Goal: Information Seeking & Learning: Check status

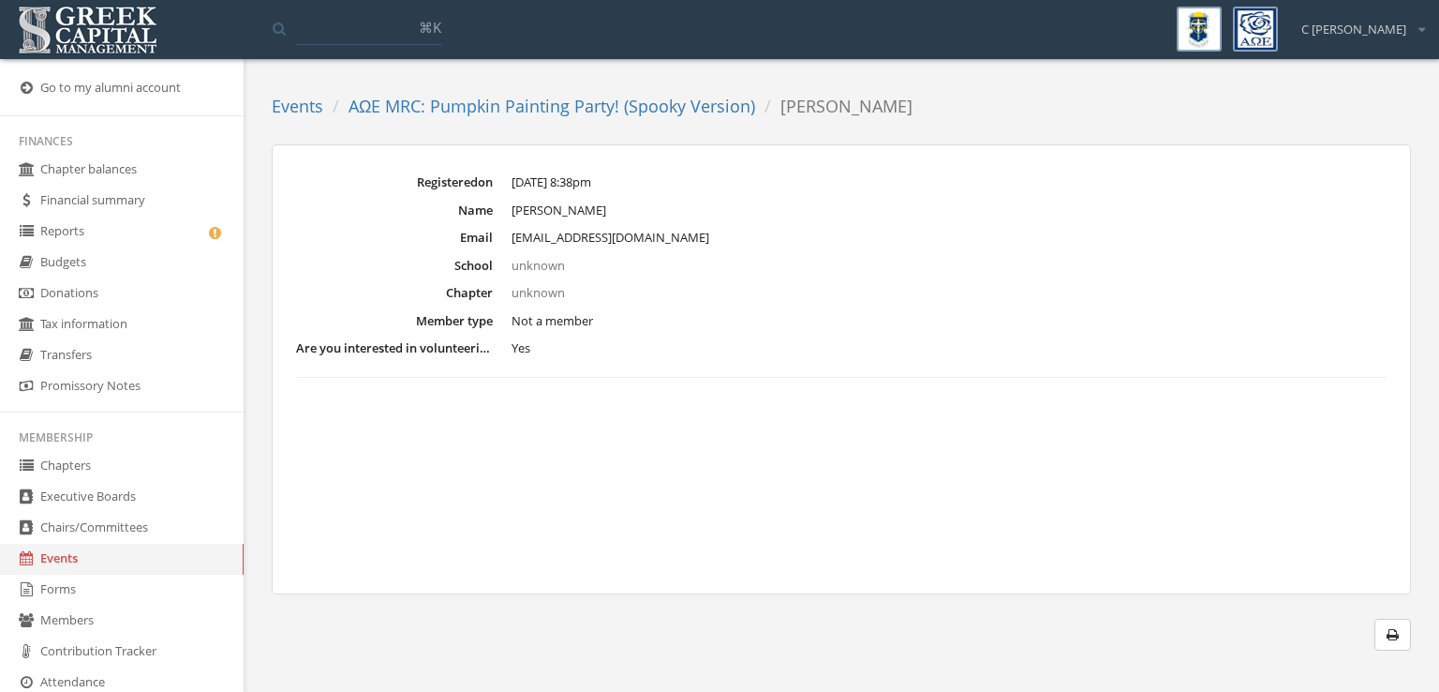
click at [622, 106] on link "AΩE MRC: Pumpkin Painting Party! (Spooky Version)" at bounding box center [552, 106] width 407 height 22
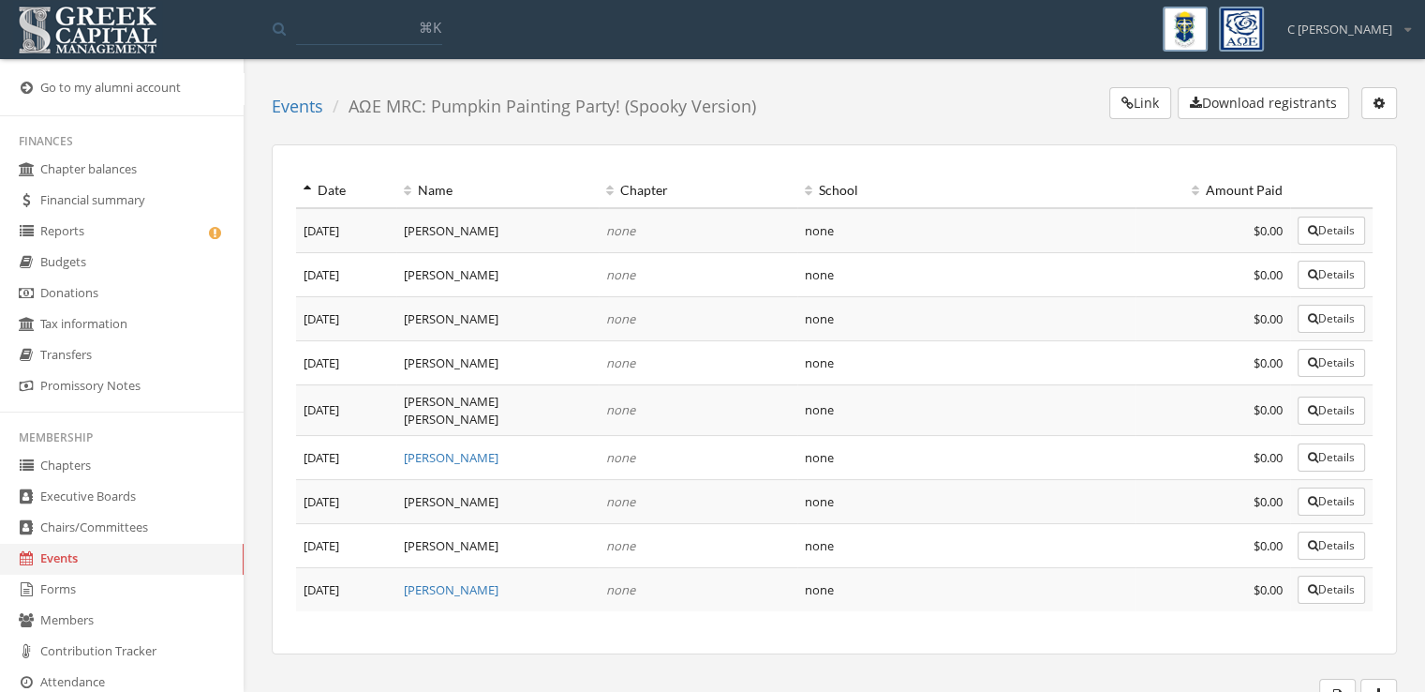
click at [465, 449] on link "[PERSON_NAME]" at bounding box center [451, 457] width 95 height 17
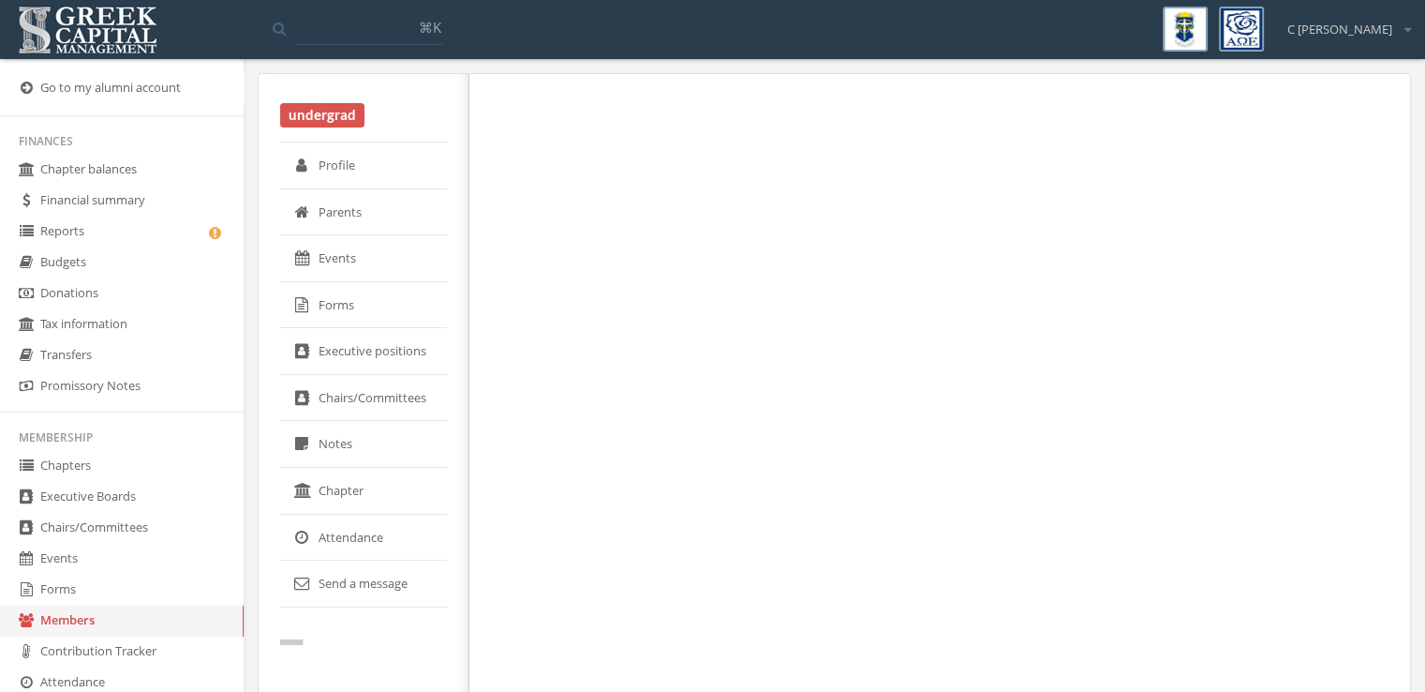
select select "******"
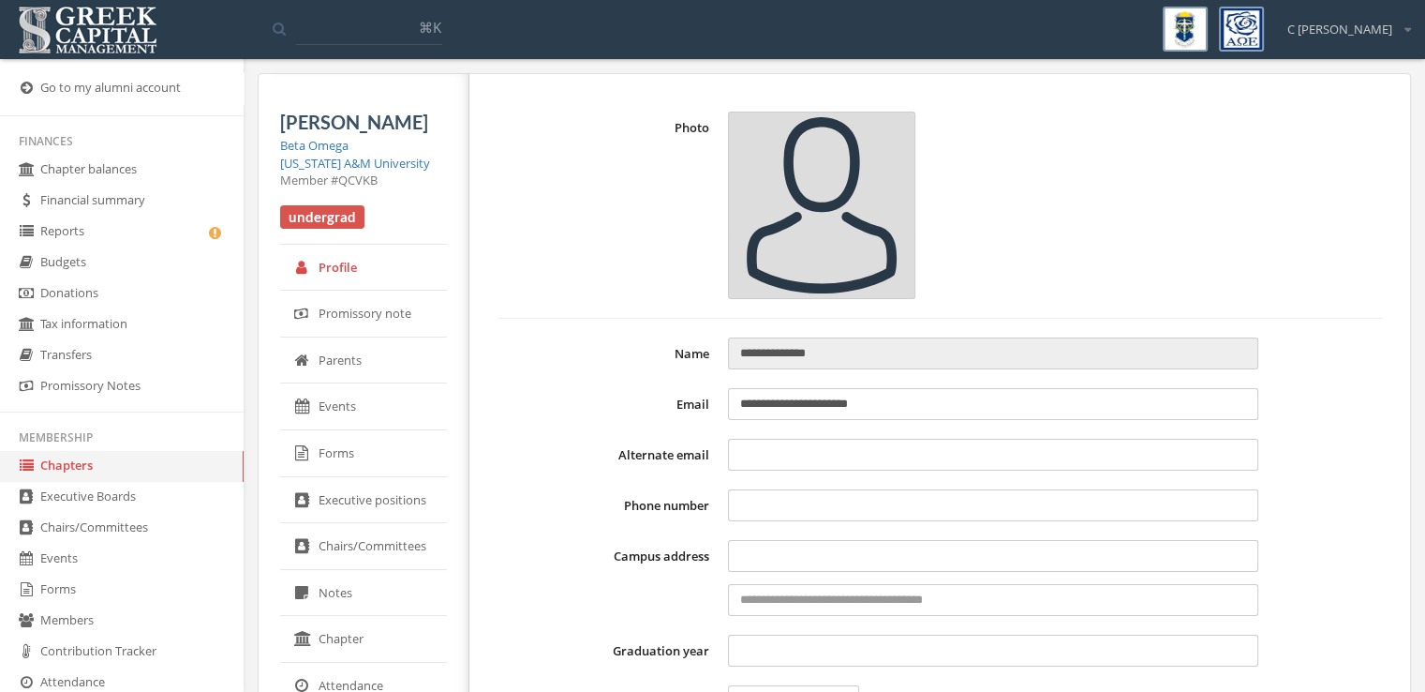
type input "**********"
type input "****"
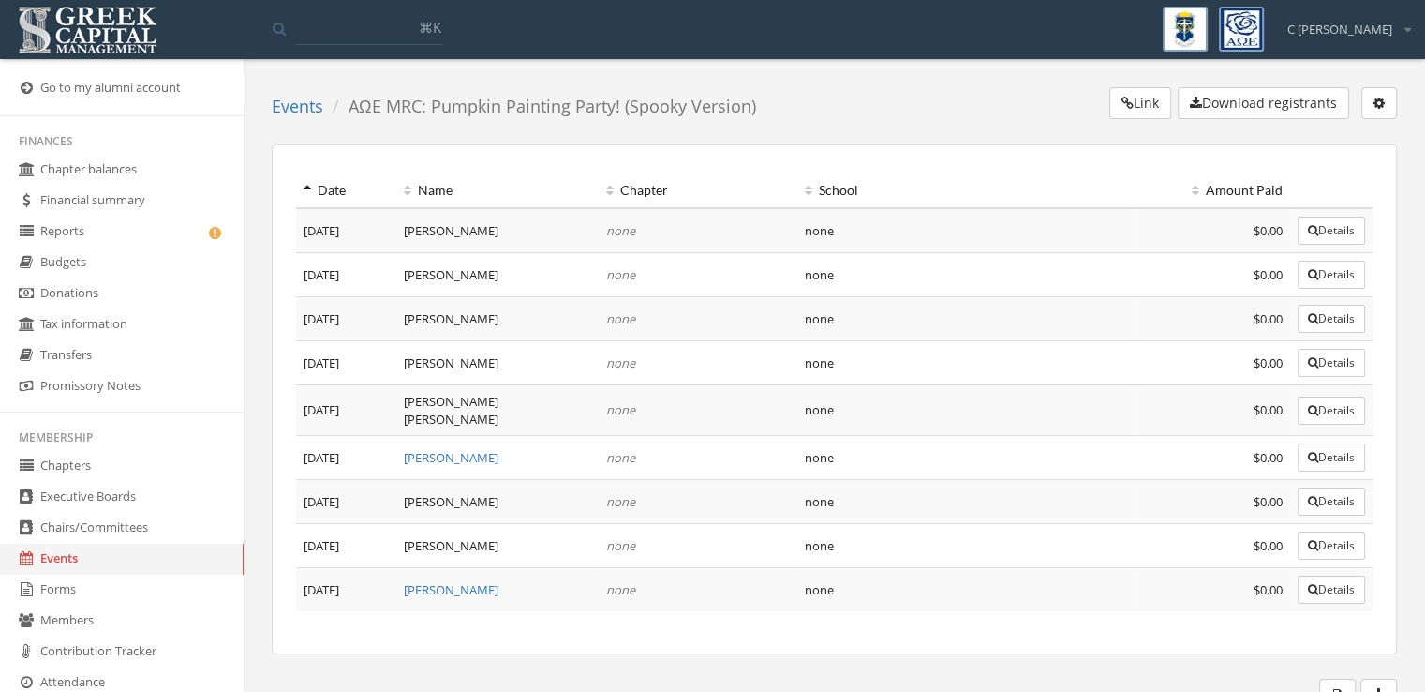
click at [455, 581] on link "[PERSON_NAME]" at bounding box center [451, 589] width 95 height 17
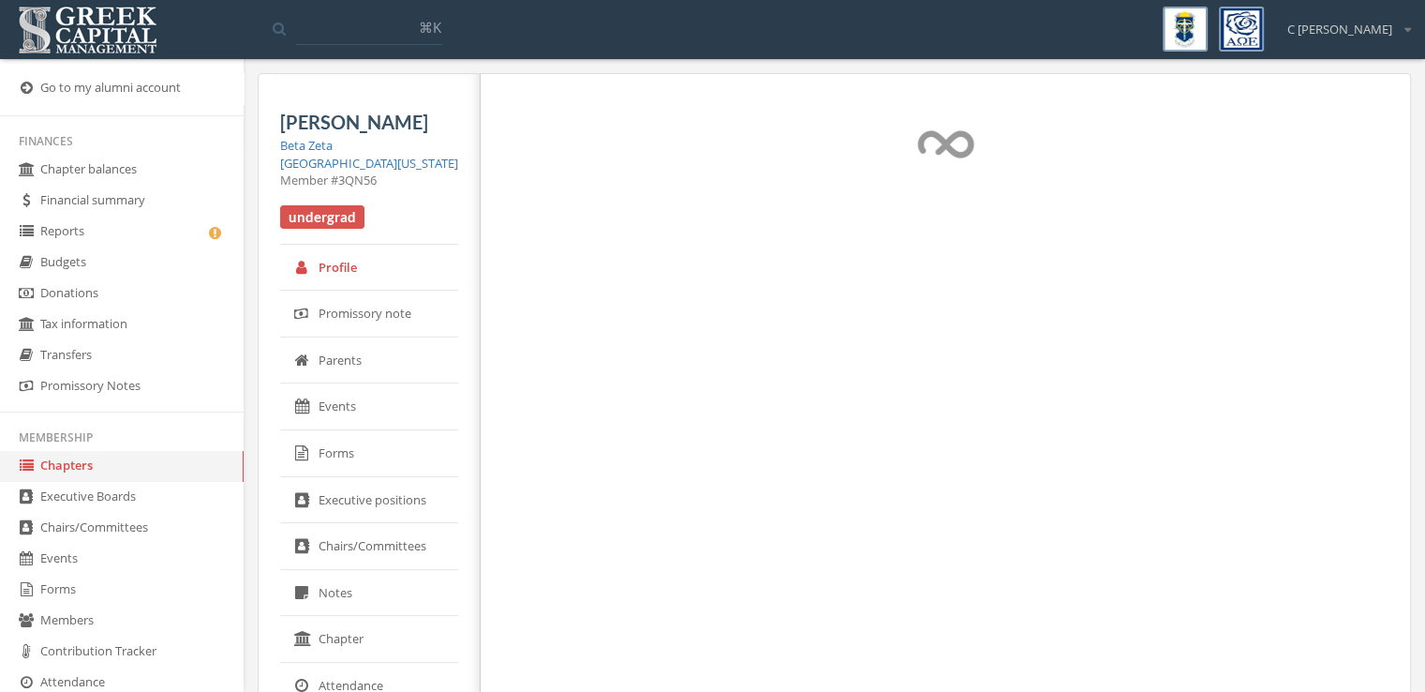
select select "******"
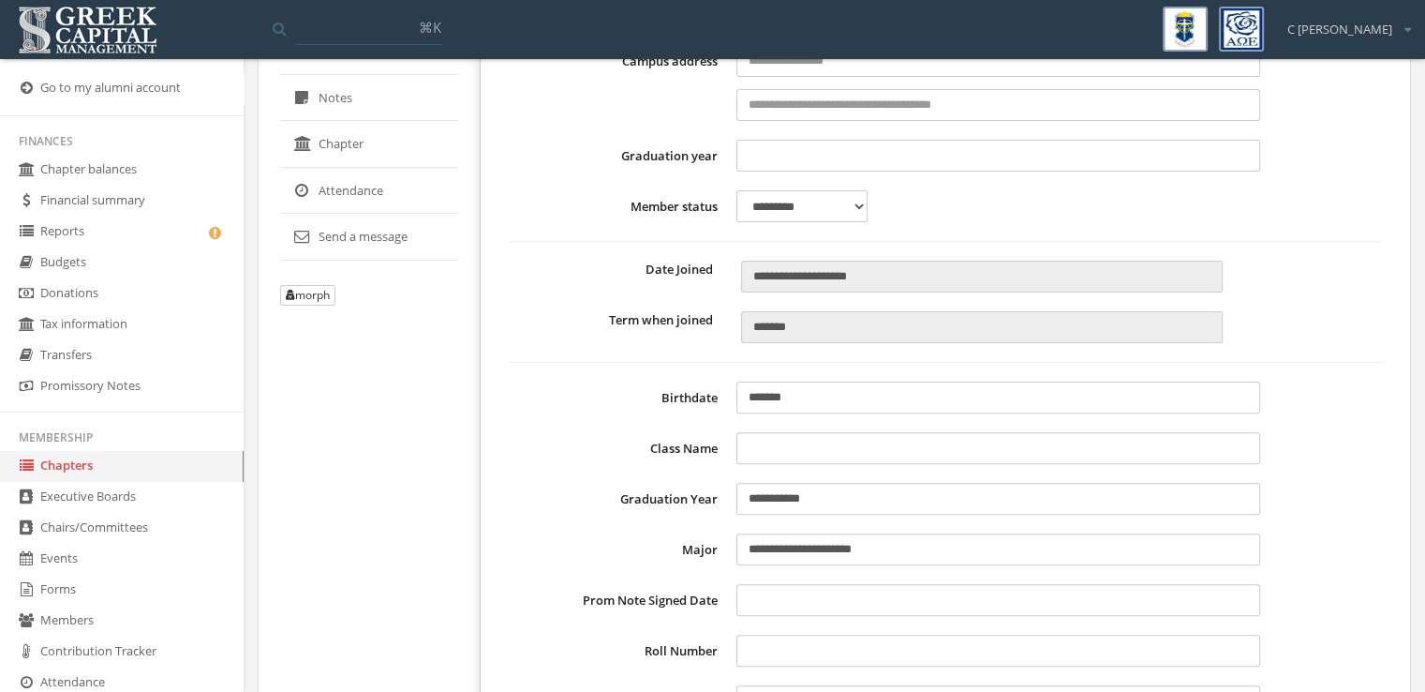
scroll to position [497, 0]
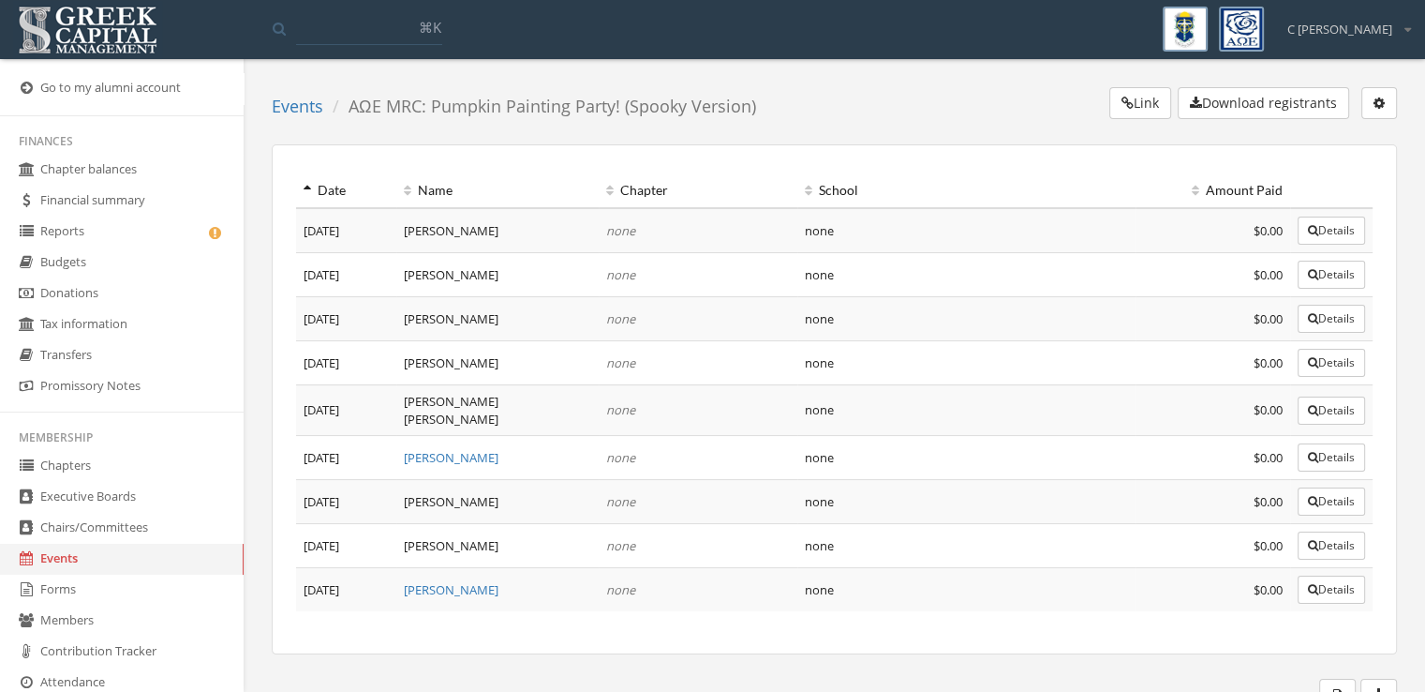
click at [1338, 237] on button "Details" at bounding box center [1331, 230] width 67 height 28
click at [1312, 267] on button "Details" at bounding box center [1331, 274] width 67 height 28
click at [1319, 320] on button "Details" at bounding box center [1331, 319] width 67 height 28
click at [1347, 365] on button "Details" at bounding box center [1331, 363] width 67 height 28
click at [1345, 404] on button "Details" at bounding box center [1331, 410] width 67 height 28
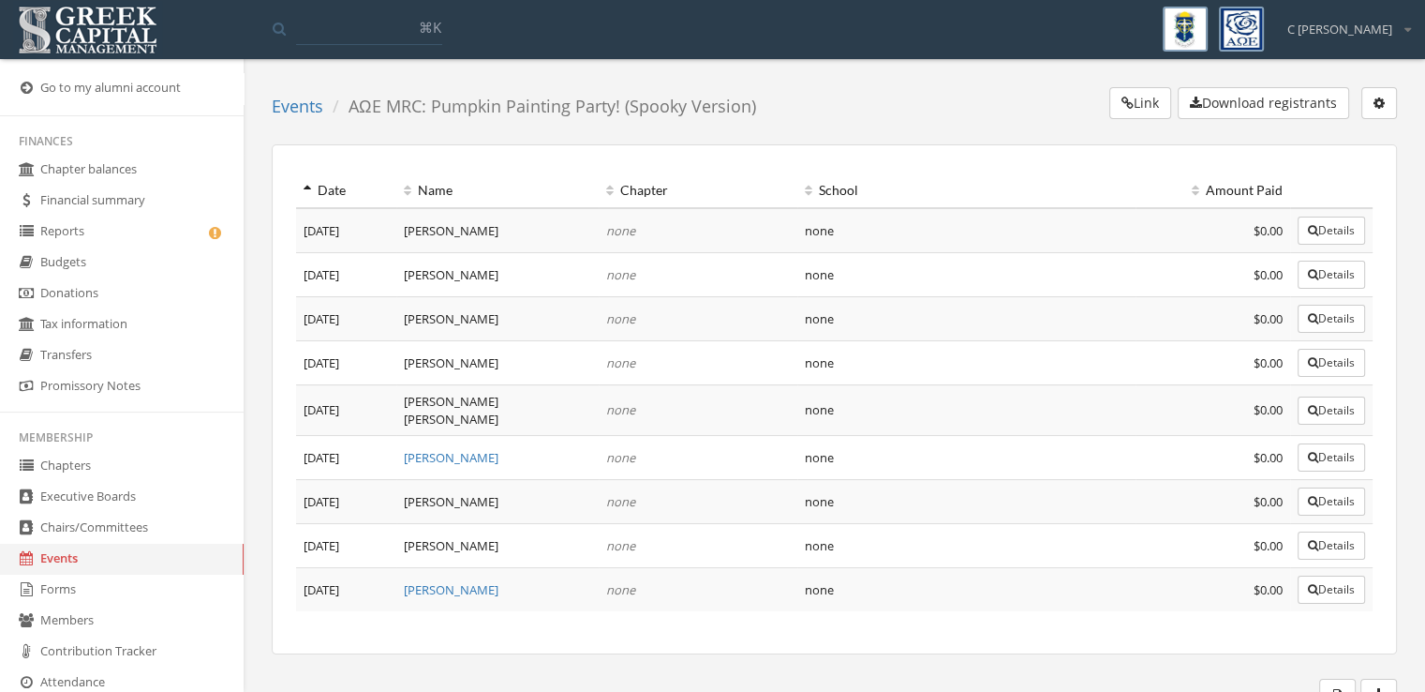
click at [1334, 450] on button "Details" at bounding box center [1331, 457] width 67 height 28
click at [1310, 496] on icon "button" at bounding box center [1313, 501] width 10 height 11
click at [1327, 531] on button "Details" at bounding box center [1331, 545] width 67 height 28
click at [1332, 581] on button "Details" at bounding box center [1331, 589] width 67 height 28
click at [97, 556] on link "Events" at bounding box center [122, 558] width 244 height 31
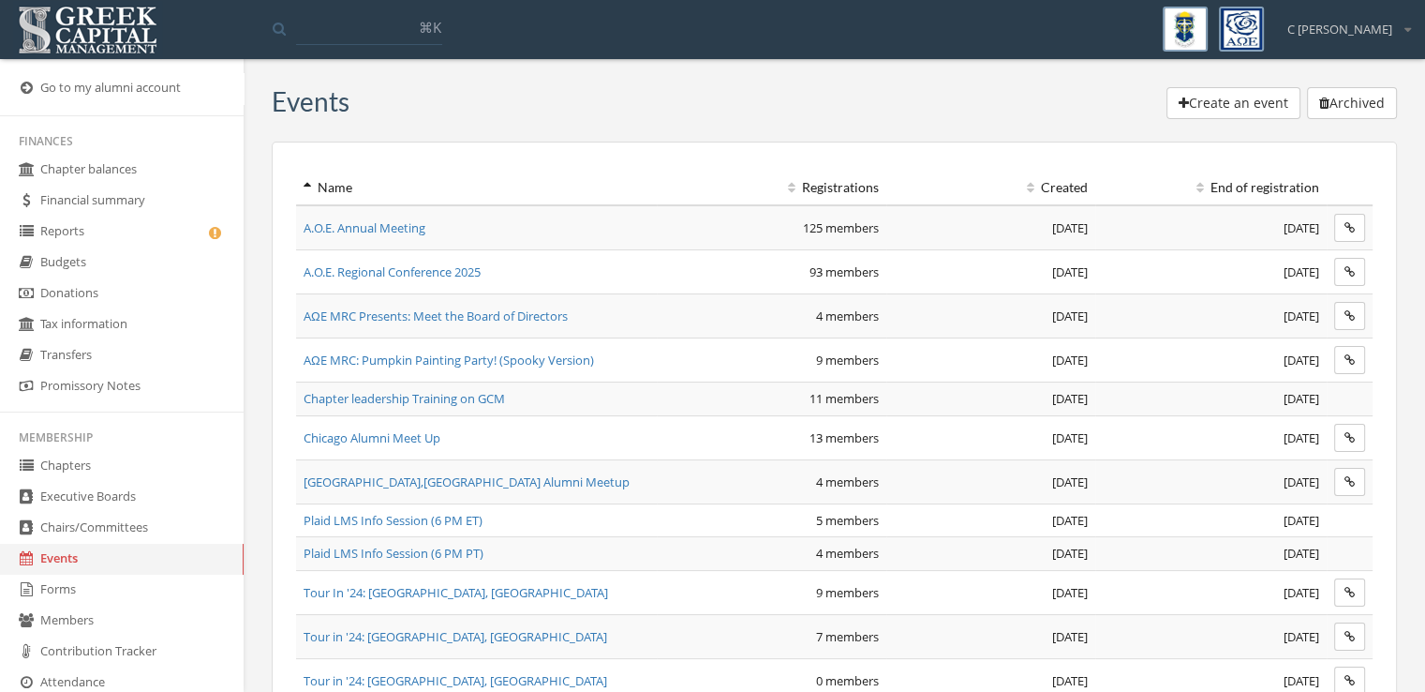
click at [543, 309] on span "AΩE MRC Presents: Meet the Board of Directors" at bounding box center [436, 315] width 264 height 17
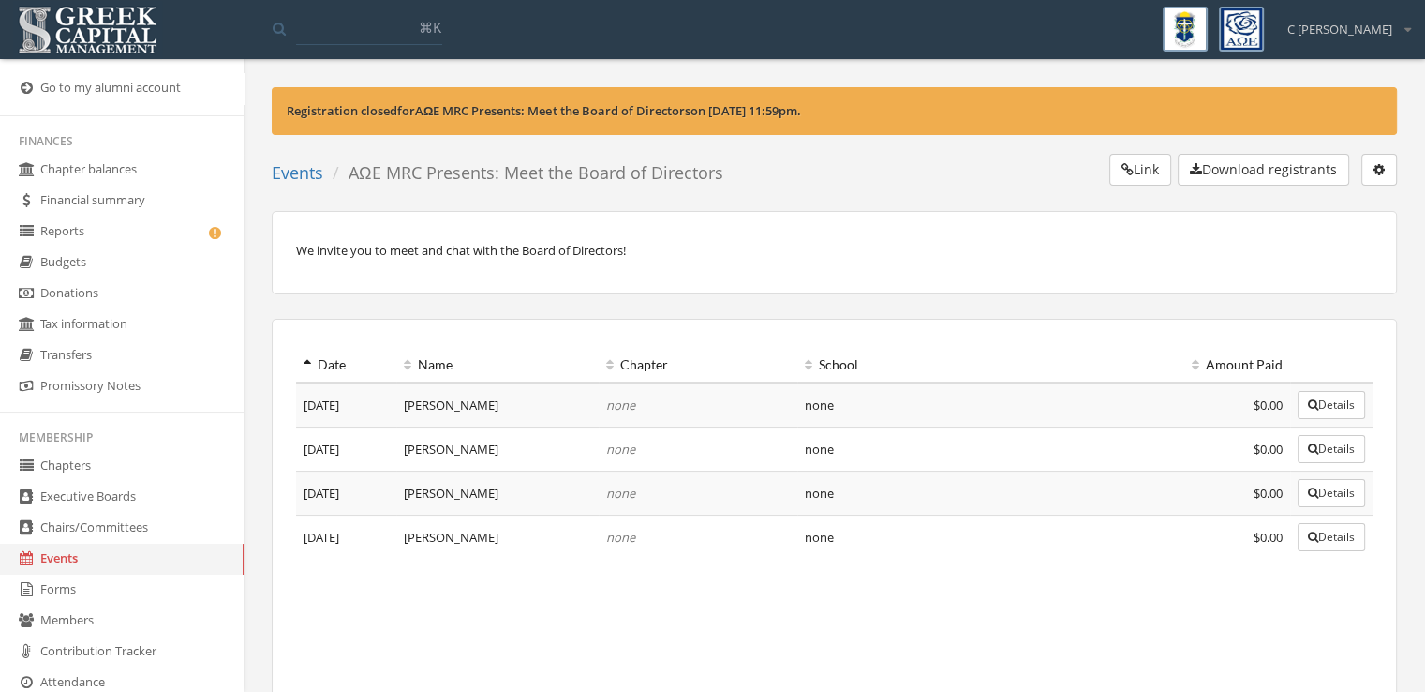
click at [1326, 401] on button "Details" at bounding box center [1331, 405] width 67 height 28
click at [1346, 485] on button "Details" at bounding box center [1331, 493] width 67 height 28
